Goal: Task Accomplishment & Management: Manage account settings

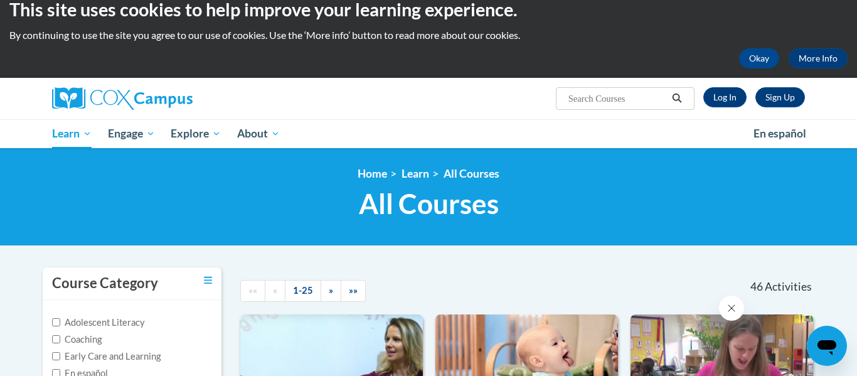
scroll to position [13, 0]
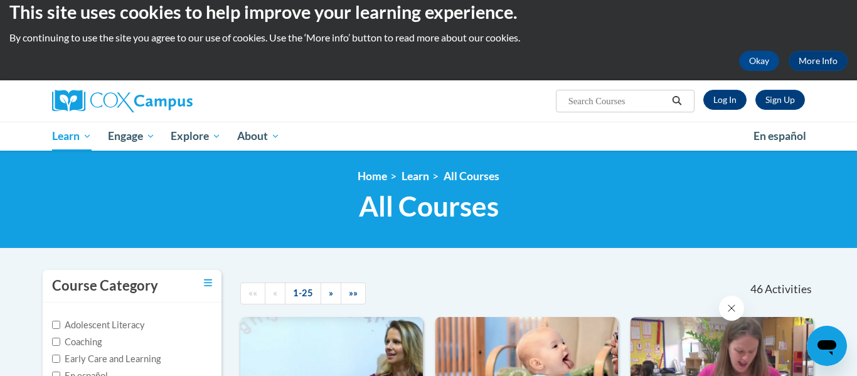
click at [610, 103] on input "Search..." at bounding box center [617, 100] width 100 height 15
type input "reading comprehension"
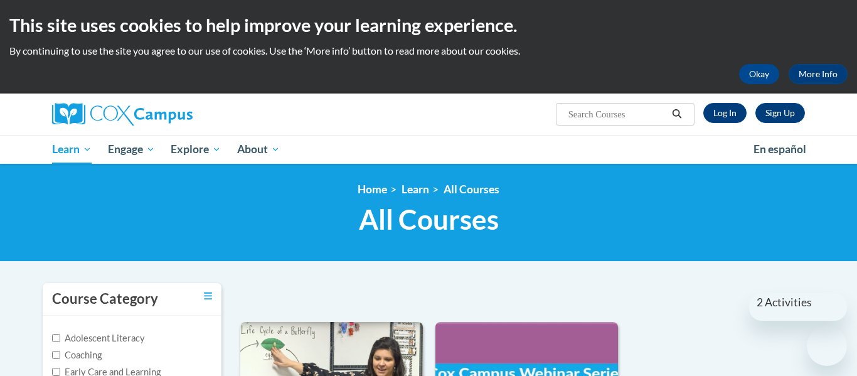
type input "reading comprehension"
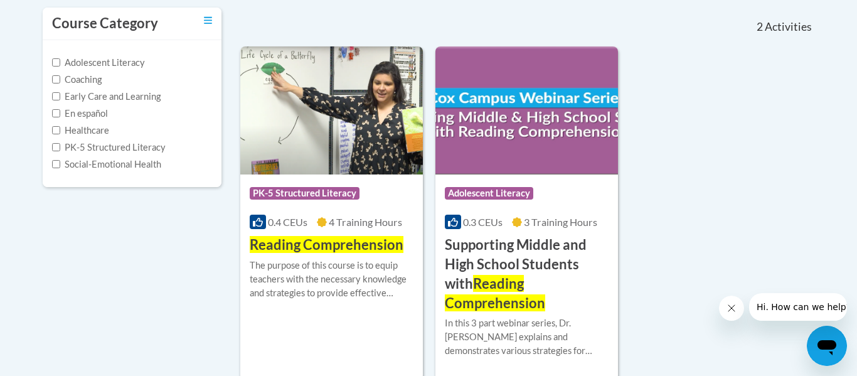
scroll to position [276, 0]
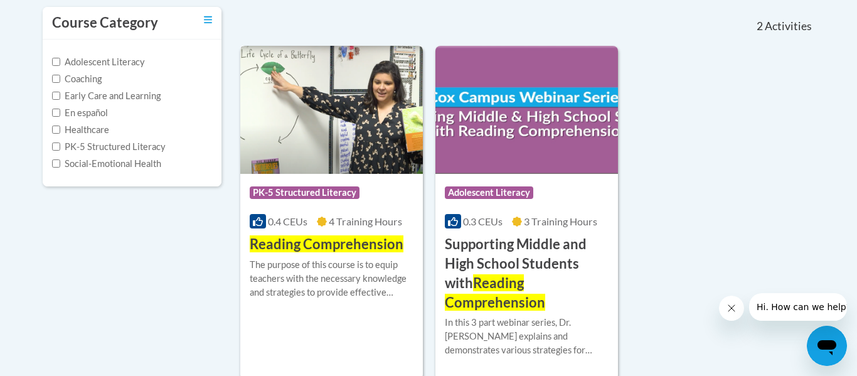
click at [303, 243] on span "Reading Comprehension" at bounding box center [327, 243] width 154 height 17
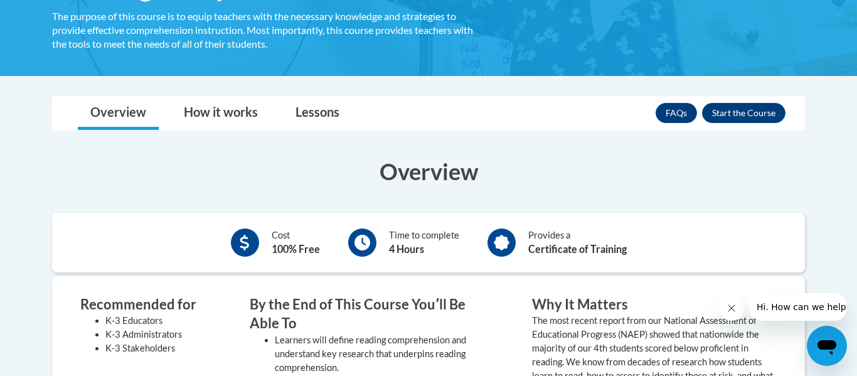
scroll to position [251, 0]
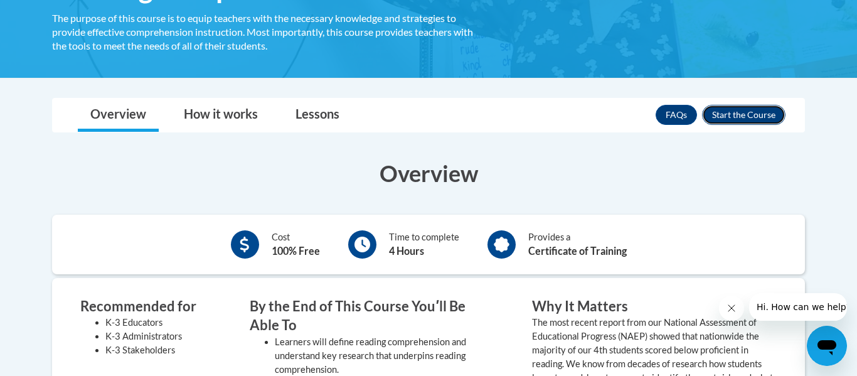
click at [768, 112] on button "Enroll" at bounding box center [743, 115] width 83 height 20
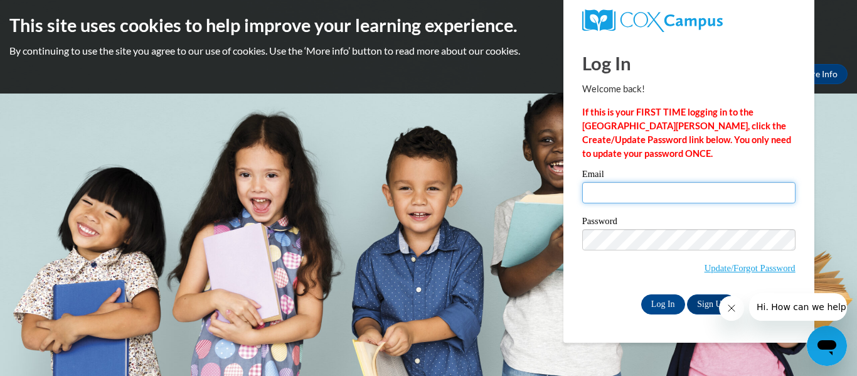
click at [723, 194] on input "Email" at bounding box center [688, 192] width 213 height 21
type input "[EMAIL_ADDRESS][DOMAIN_NAME]"
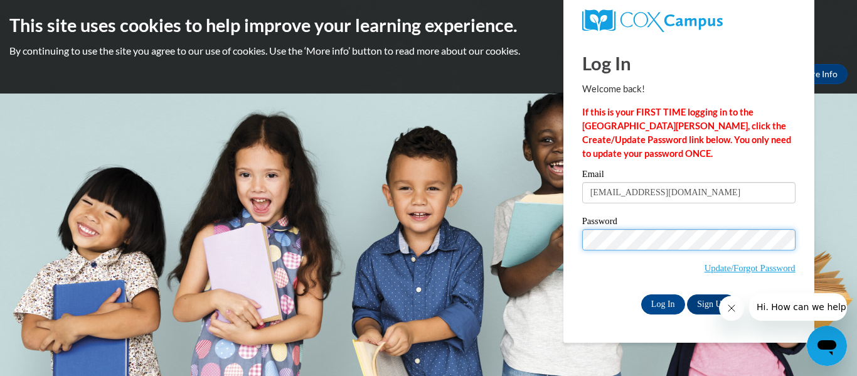
click at [641, 294] on input "Log In" at bounding box center [663, 304] width 44 height 20
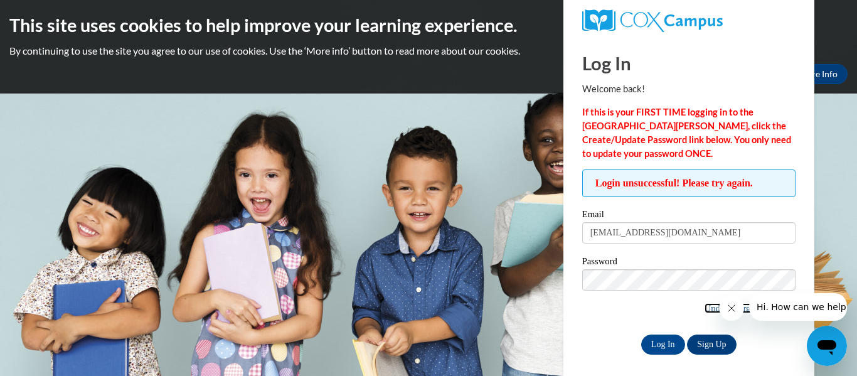
click at [705, 307] on link "Update/Forgot Password" at bounding box center [749, 308] width 91 height 10
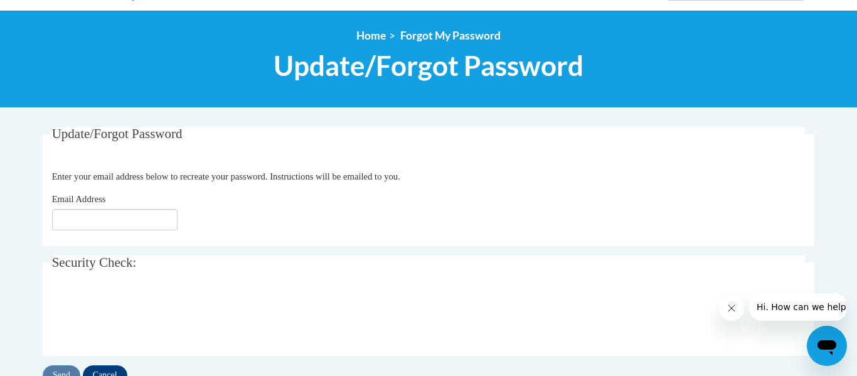
scroll to position [125, 0]
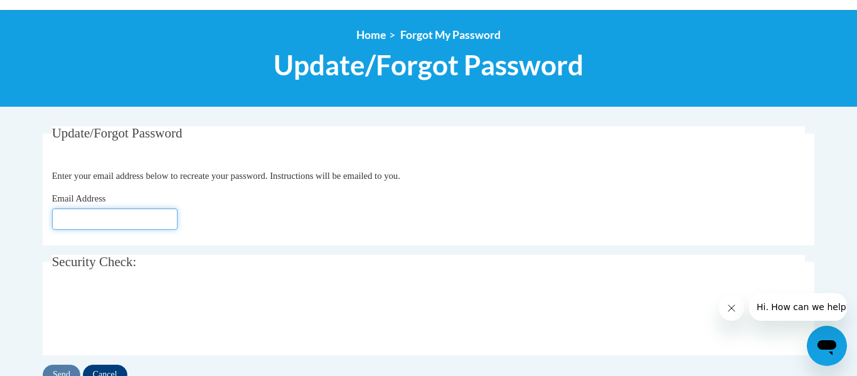
click at [125, 221] on input "Email Address" at bounding box center [114, 218] width 125 height 21
type input "bparman2nob"
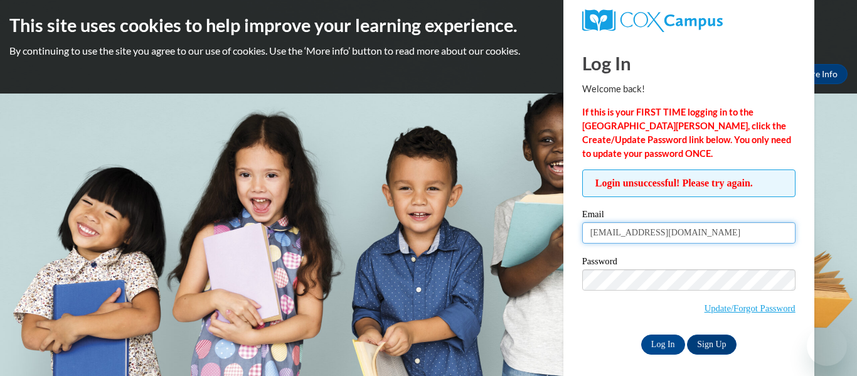
click at [737, 231] on input "bparman@gmail.com" at bounding box center [688, 232] width 213 height 21
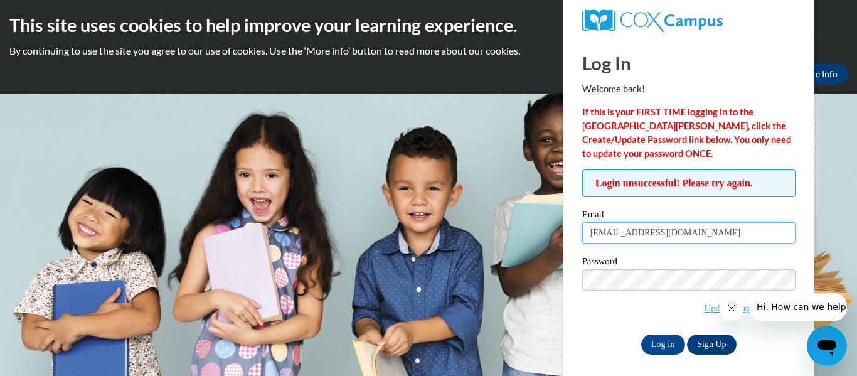
type input "[EMAIL_ADDRESS][DOMAIN_NAME]"
click at [704, 309] on link "Update/Forgot Password" at bounding box center [749, 308] width 91 height 10
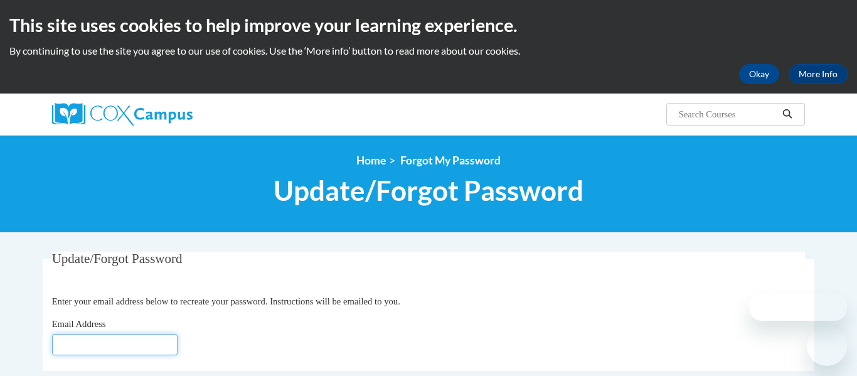
click at [150, 340] on input "Email Address" at bounding box center [114, 344] width 125 height 21
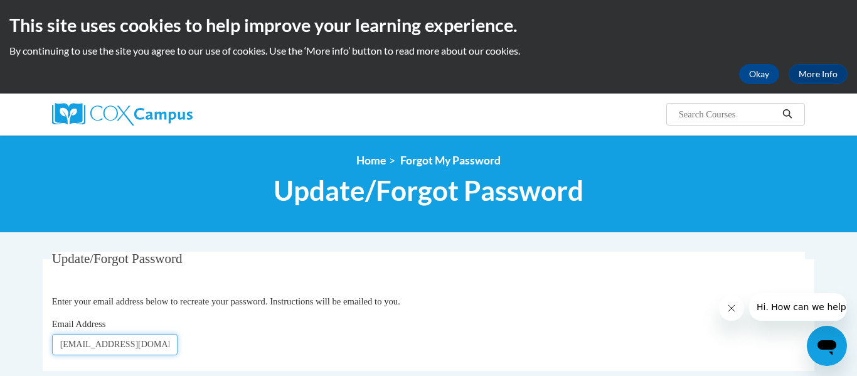
type input "[EMAIL_ADDRESS][DOMAIN_NAME]"
click button "Refresh captcha" at bounding box center [0, 0] width 0 height 0
click at [357, 282] on fieldset "Update/Forgot Password Please enter your email address Enter your email address…" at bounding box center [428, 310] width 771 height 119
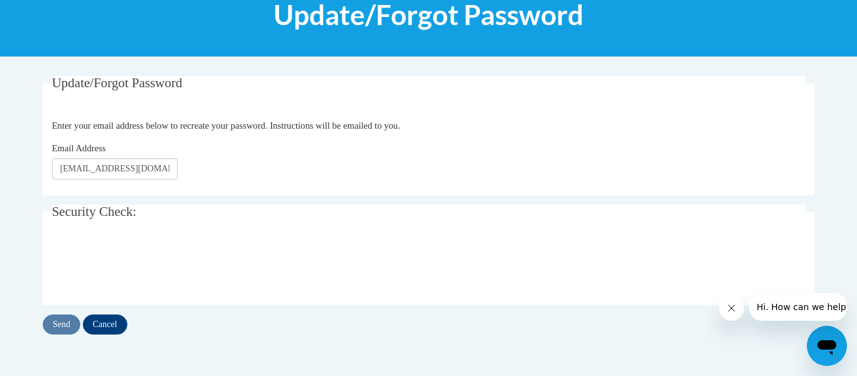
scroll to position [201, 0]
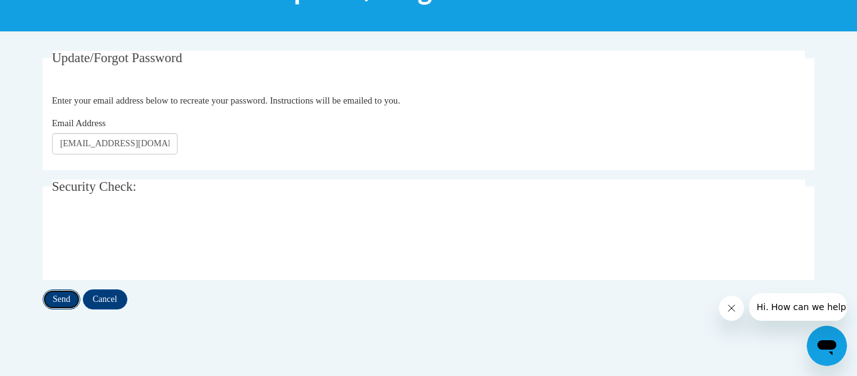
click at [60, 302] on input "Send" at bounding box center [62, 299] width 38 height 20
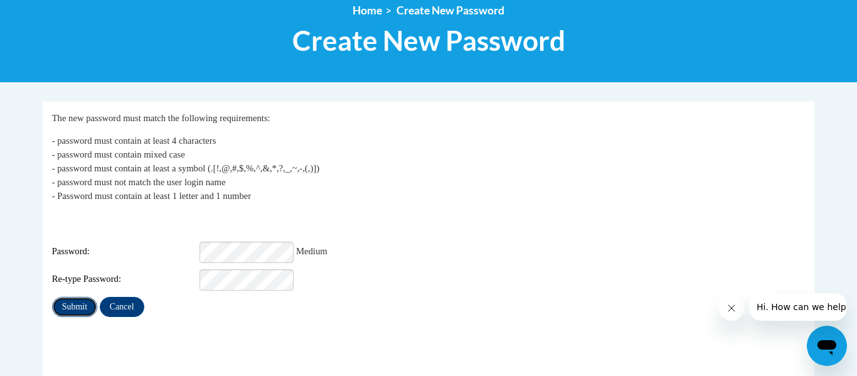
click at [74, 297] on input "Submit" at bounding box center [74, 307] width 45 height 20
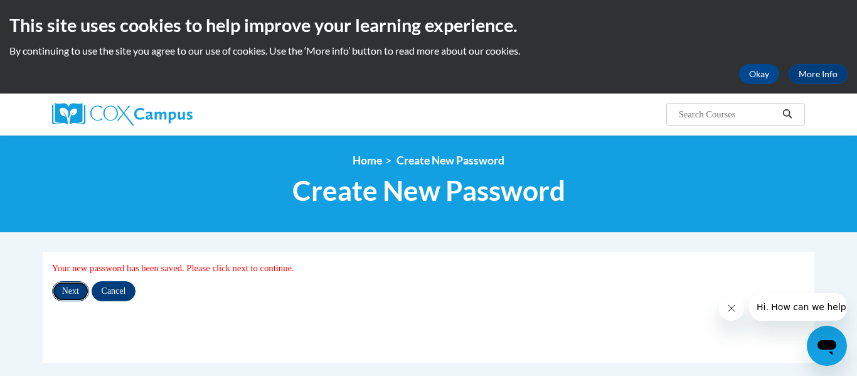
click at [75, 287] on input "Next" at bounding box center [70, 291] width 37 height 20
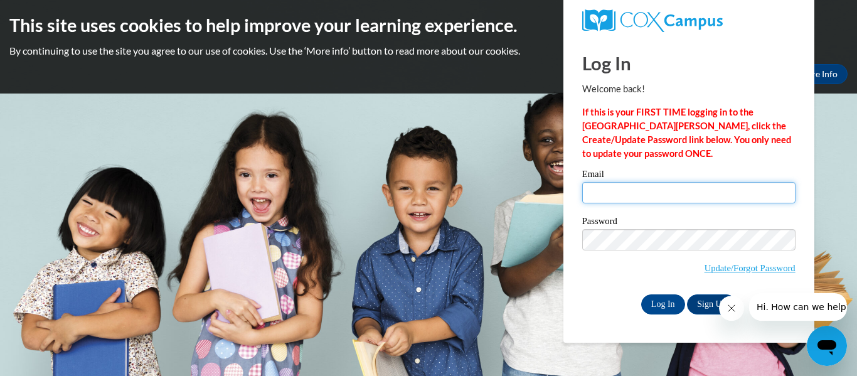
type input "[EMAIL_ADDRESS][DOMAIN_NAME]"
click at [75, 287] on body "This site uses cookies to help improve your learning experience. By continuing …" at bounding box center [428, 188] width 857 height 376
